Goal: Transaction & Acquisition: Purchase product/service

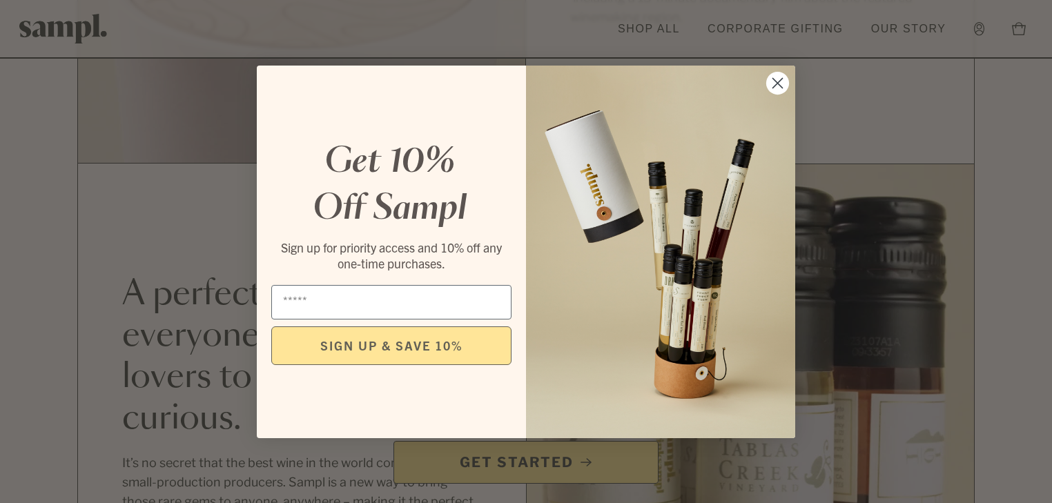
scroll to position [1547, 0]
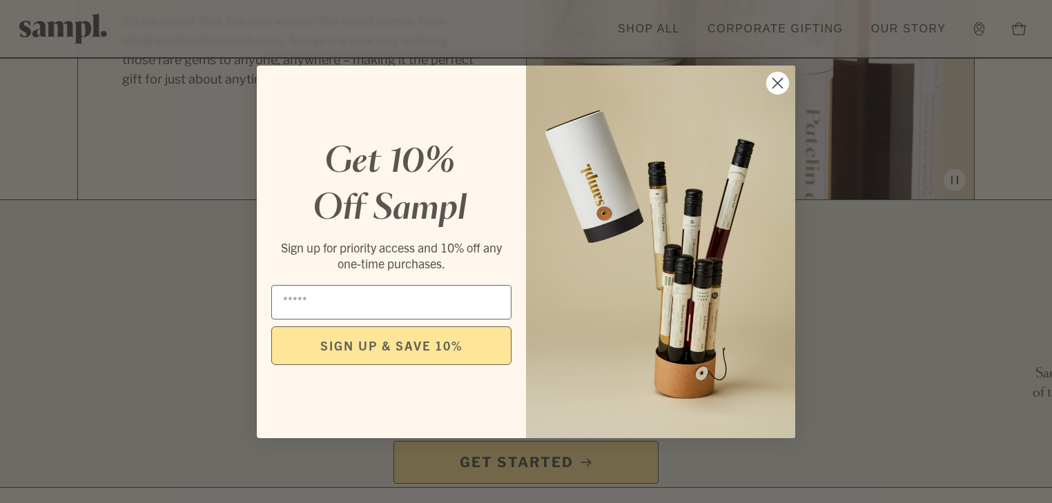
click at [780, 88] on circle "Close dialog" at bounding box center [777, 82] width 23 height 23
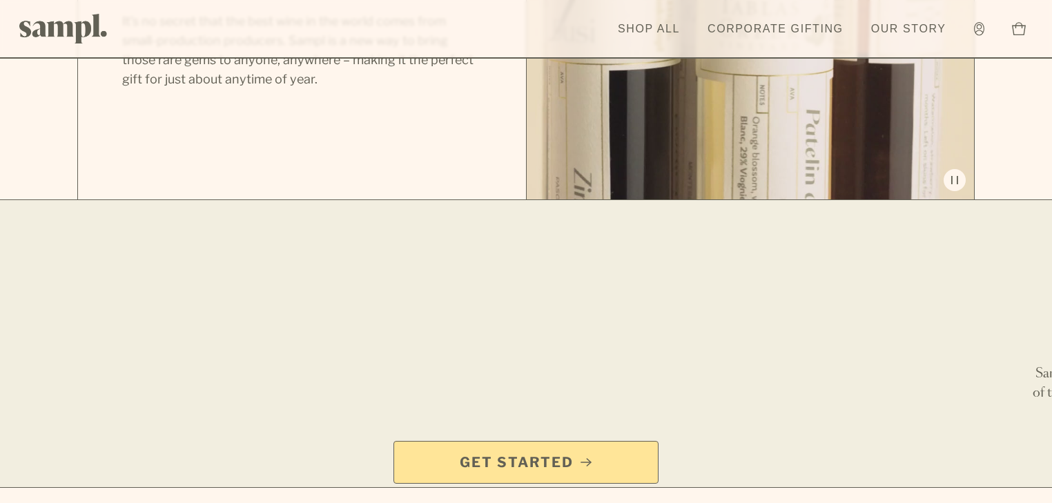
click at [780, 111] on circle "Close dialog" at bounding box center [777, 122] width 23 height 23
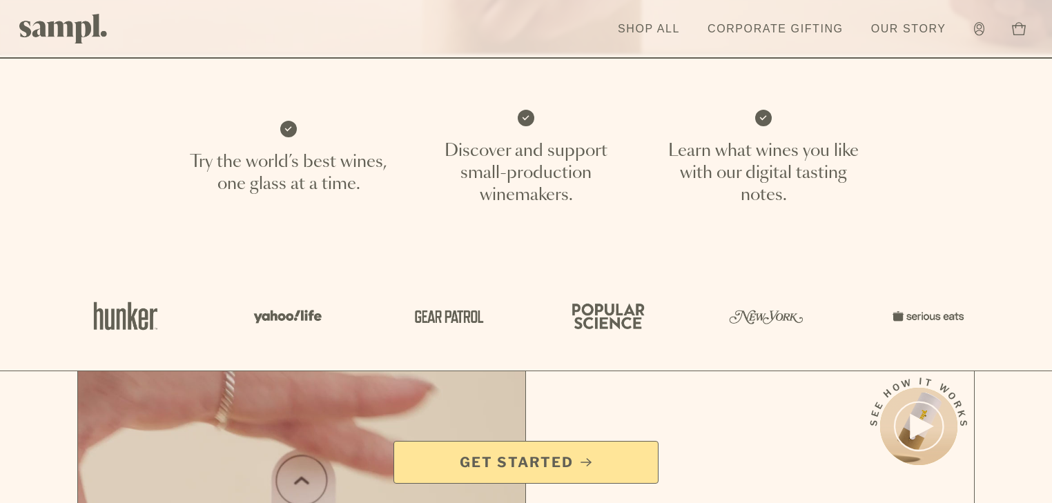
scroll to position [442, 0]
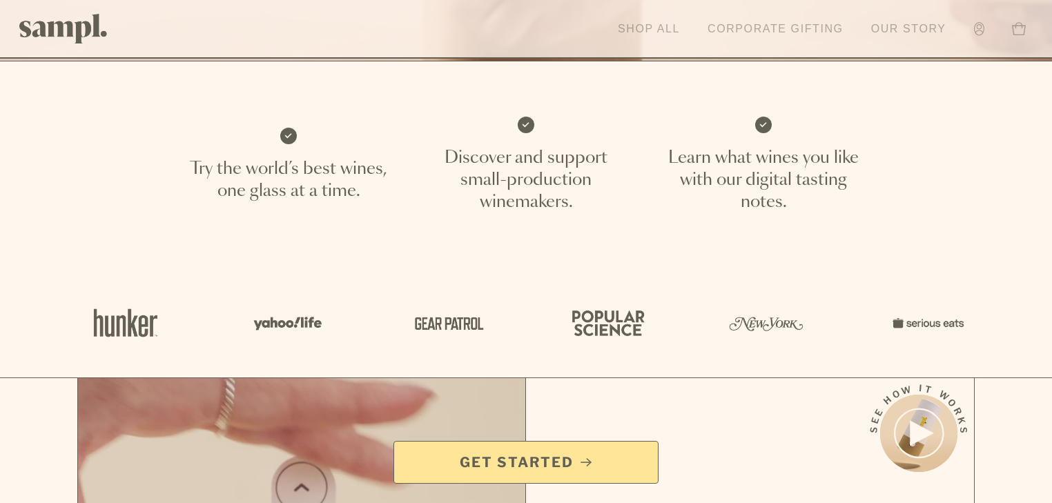
click at [614, 34] on link "Shop All" at bounding box center [649, 29] width 76 height 30
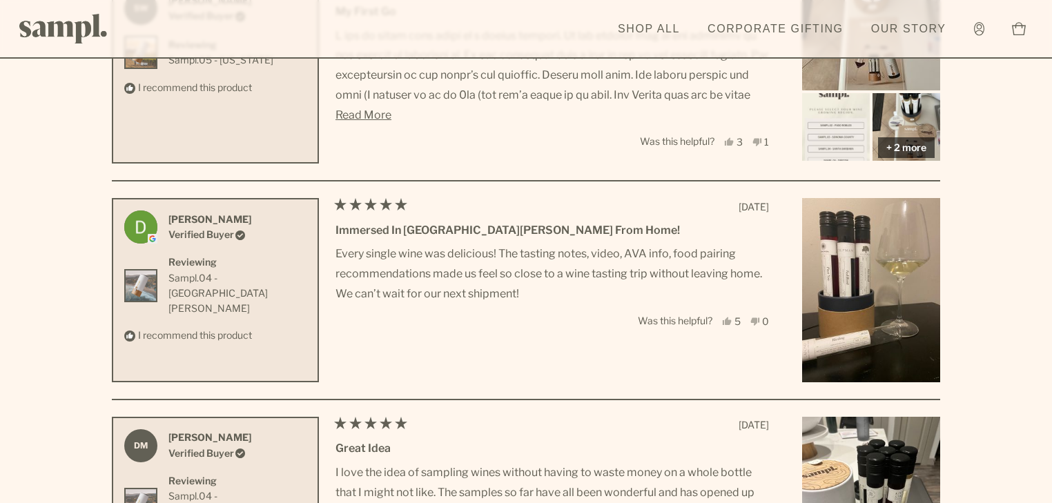
scroll to position [3661, 0]
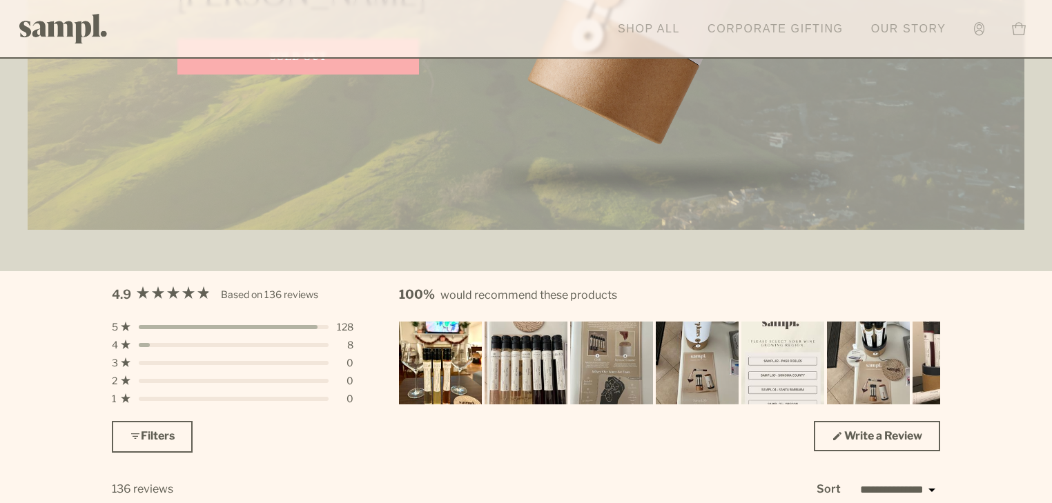
click at [737, 33] on link "Corporate Gifting" at bounding box center [776, 29] width 150 height 30
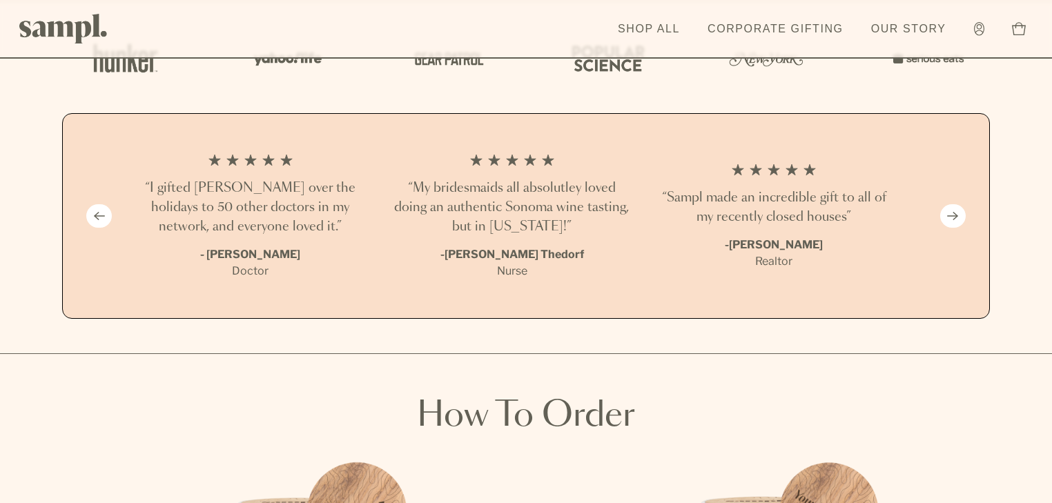
scroll to position [1105, 0]
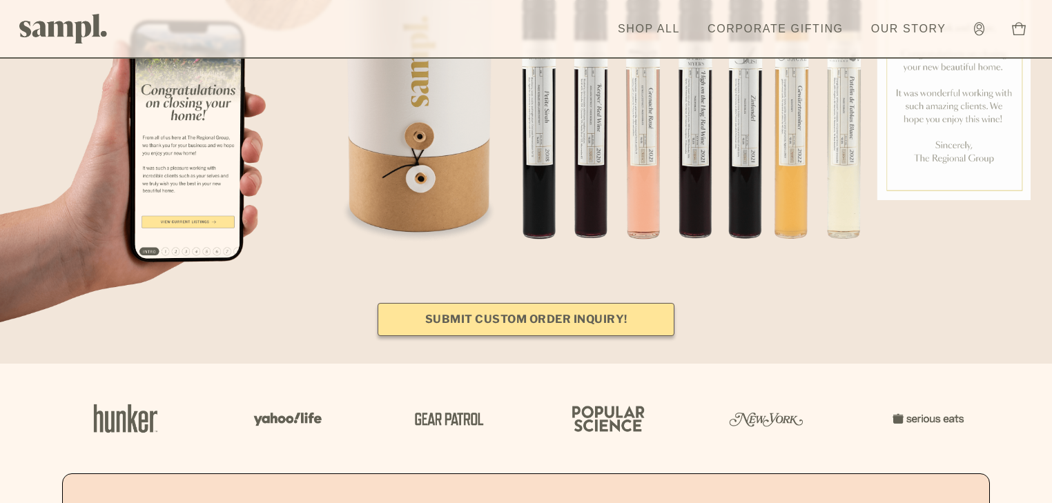
click at [545, 303] on link "Submit Custom Order Inquiry!" at bounding box center [526, 319] width 297 height 33
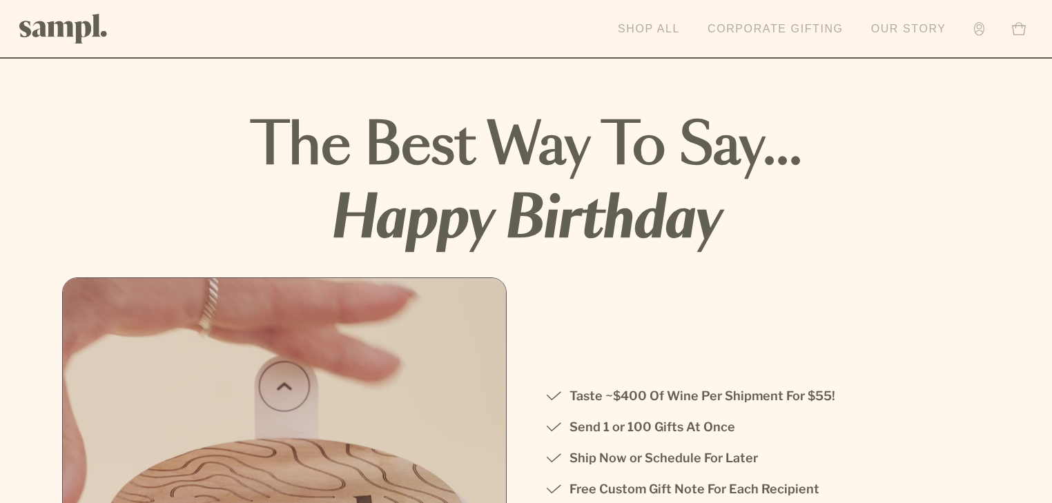
click at [615, 35] on link "Shop All" at bounding box center [649, 29] width 76 height 30
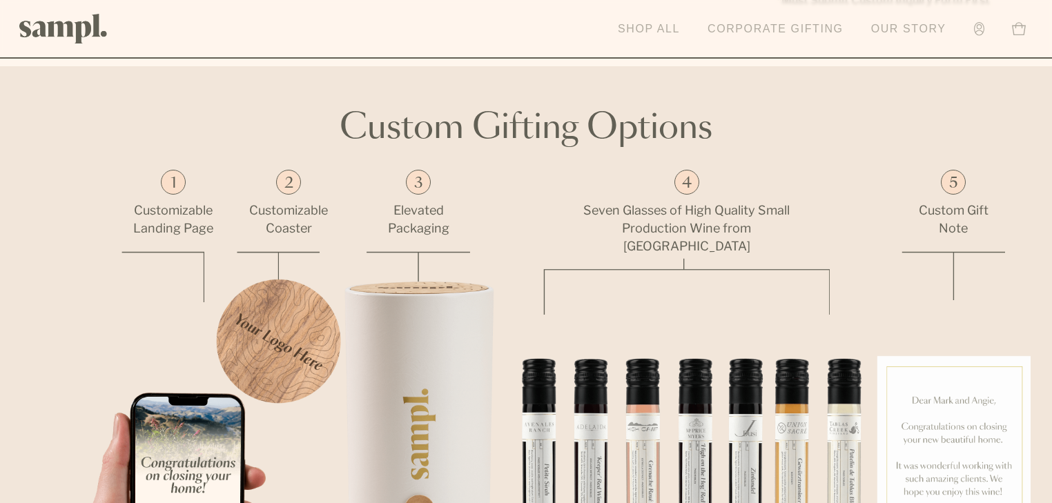
scroll to position [732, 0]
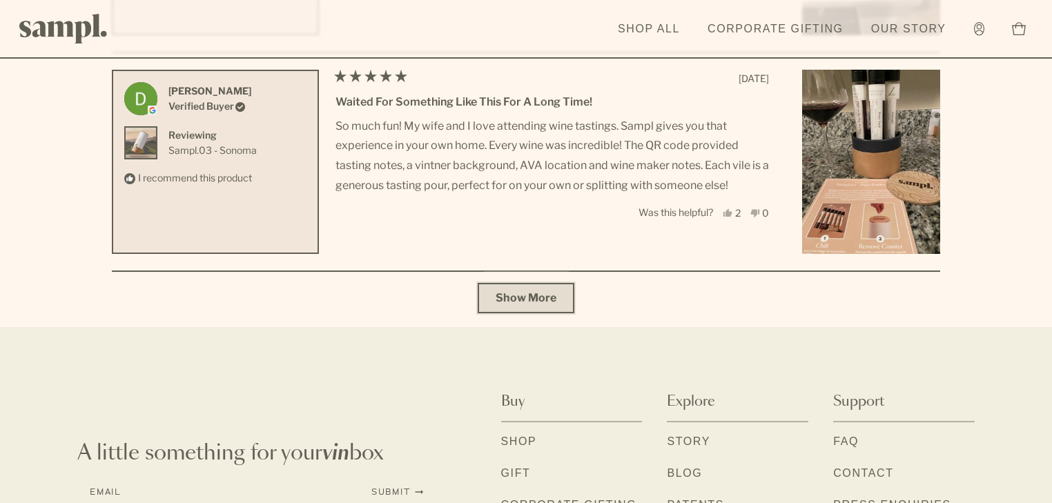
scroll to position [4987, 0]
click at [535, 291] on button "Show More" at bounding box center [526, 299] width 97 height 30
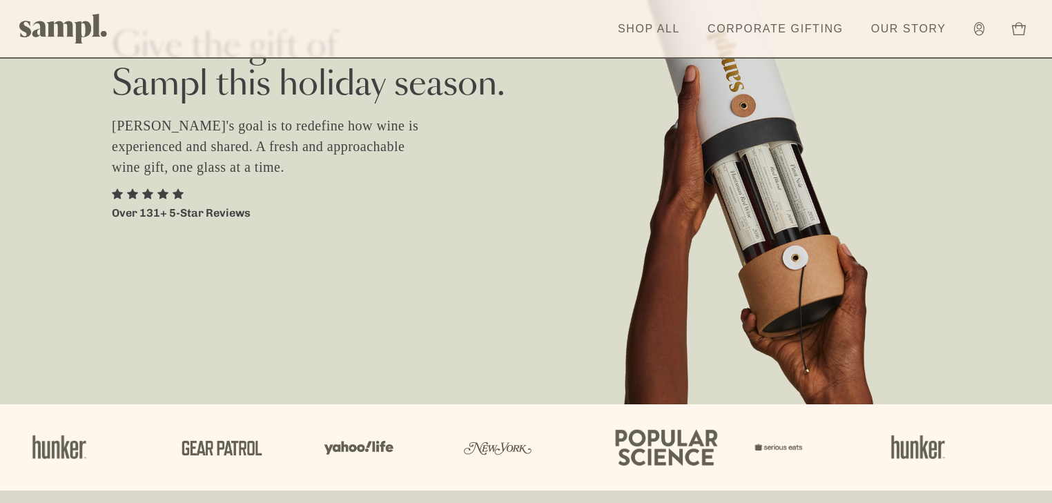
scroll to position [0, 0]
